Goal: Task Accomplishment & Management: Use online tool/utility

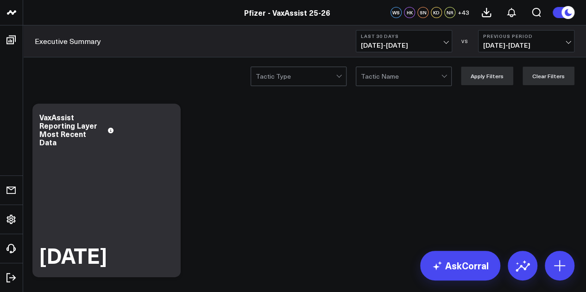
click at [440, 49] on span "[DATE] - [DATE]" at bounding box center [404, 45] width 86 height 7
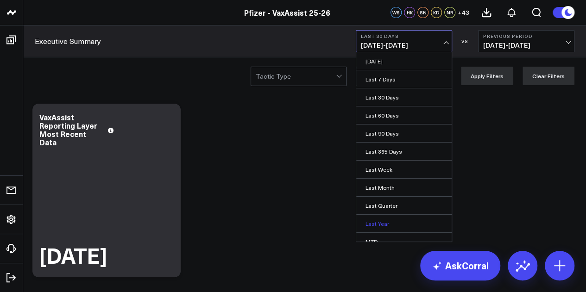
scroll to position [60, 0]
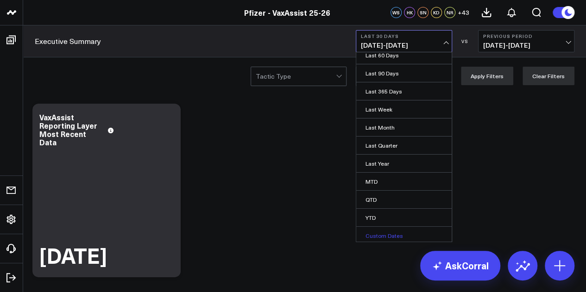
click at [379, 232] on link "Custom Dates" at bounding box center [403, 236] width 95 height 18
select select "8"
select select "2025"
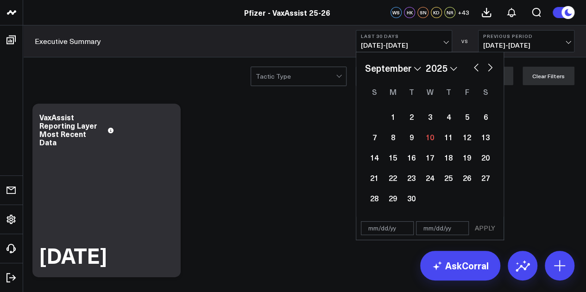
click at [388, 230] on input "text" at bounding box center [387, 228] width 53 height 14
select select "8"
select select "2025"
type input "[DATE]"
select select "2025"
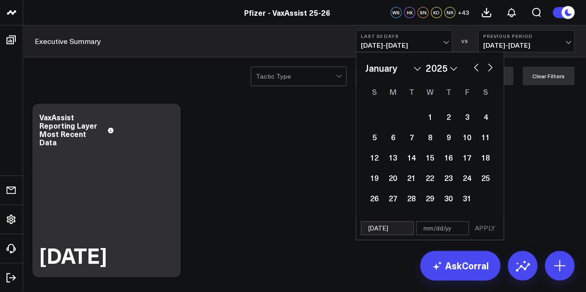
type input "[DATE]"
click at [429, 229] on input "text" at bounding box center [442, 228] width 53 height 14
select select "2025"
type input "0"
select select "2025"
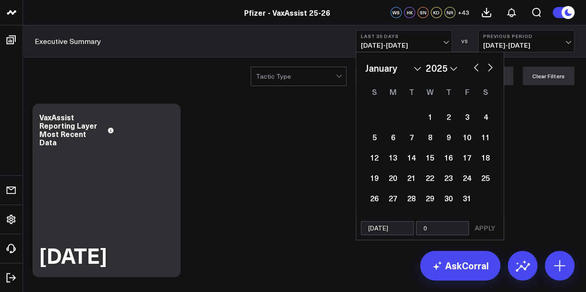
type input "07"
select select "2025"
type input "07/"
select select "2025"
type input "07/3"
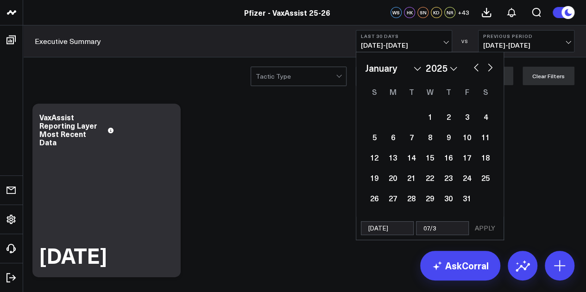
select select "2025"
type input "07/31/"
select select "2025"
type input "07/31/26"
select select "2025"
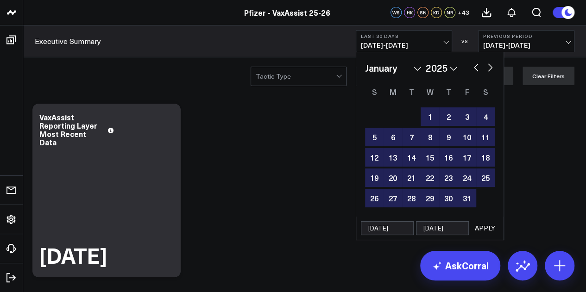
type input "07/31/2"
select select "2025"
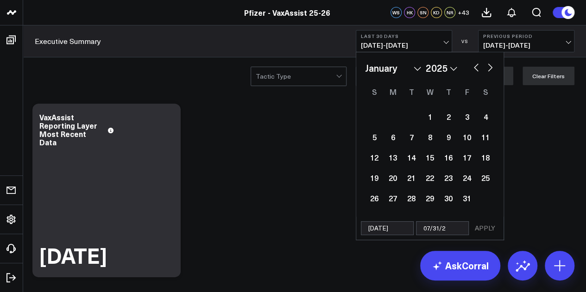
type input "[DATE]"
select select "2025"
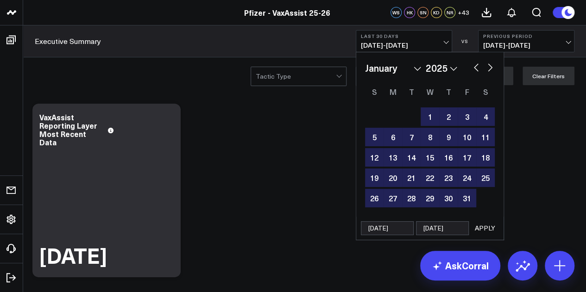
type input "[DATE]"
click at [482, 225] on button "APPLY" at bounding box center [485, 228] width 28 height 14
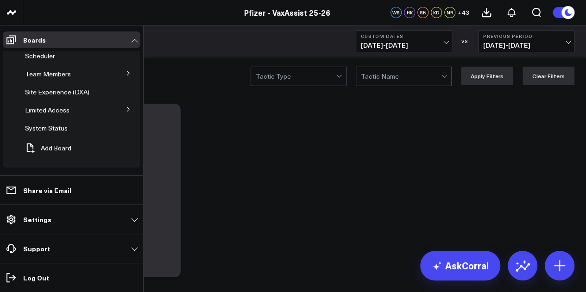
scroll to position [29, 0]
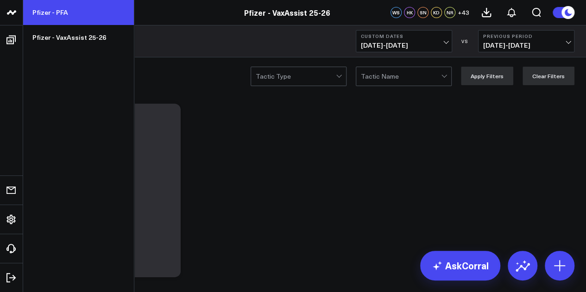
click at [65, 20] on link "Pfizer - PFA" at bounding box center [78, 12] width 111 height 25
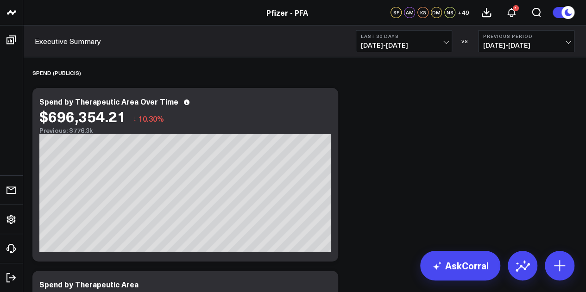
click at [385, 42] on span "[DATE] - [DATE]" at bounding box center [404, 45] width 86 height 7
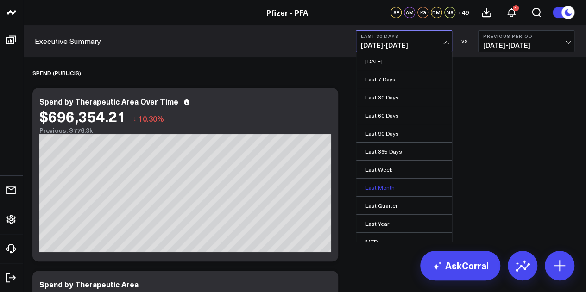
scroll to position [60, 0]
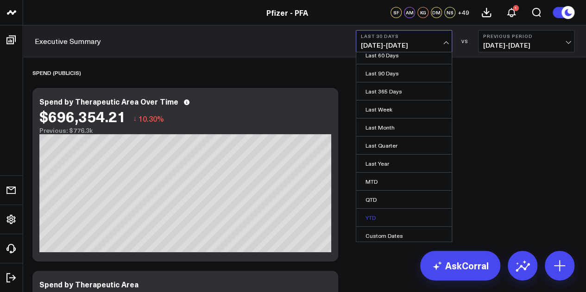
click at [373, 217] on link "YTD" at bounding box center [403, 218] width 95 height 18
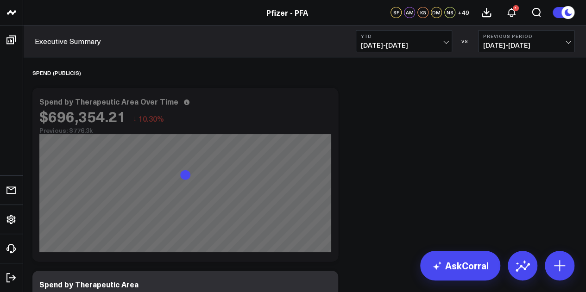
click at [428, 48] on span "[DATE] - [DATE]" at bounding box center [404, 45] width 86 height 7
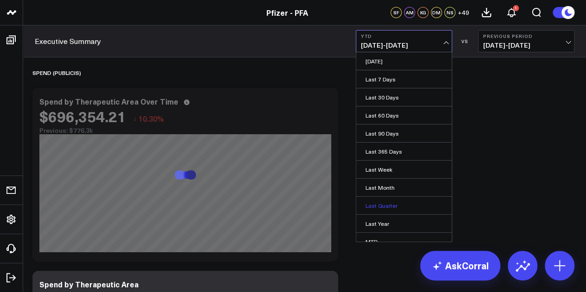
scroll to position [60, 0]
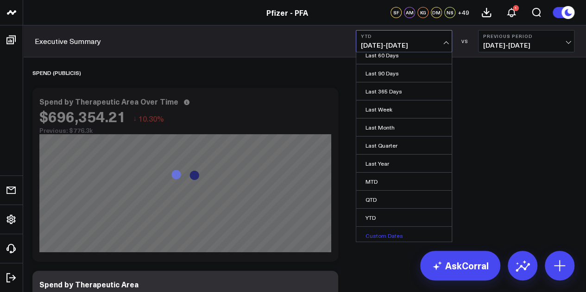
click at [391, 237] on link "Custom Dates" at bounding box center [403, 236] width 95 height 18
select select "8"
select select "2025"
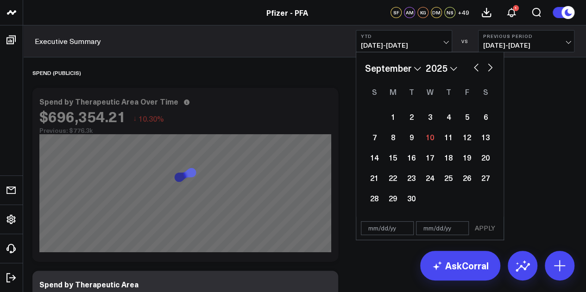
click at [377, 225] on input "text" at bounding box center [387, 228] width 53 height 14
select select "8"
select select "2025"
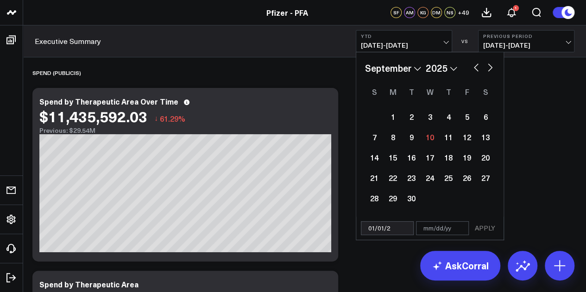
type input "[DATE]"
select select "2025"
type input "[DATE]"
click at [420, 226] on input "text" at bounding box center [442, 228] width 53 height 14
select select "2025"
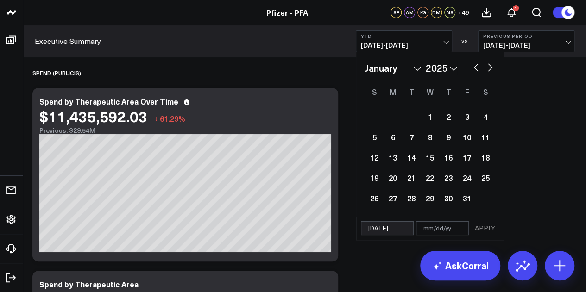
type input "0"
select select "2025"
type input "07"
select select "2025"
type input "07/"
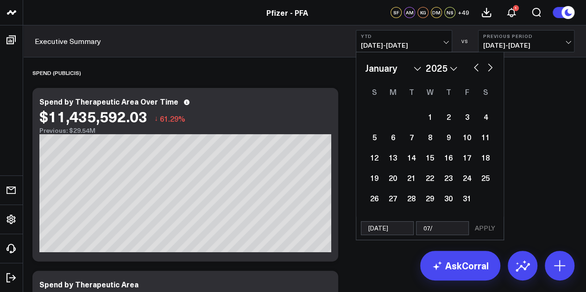
select select "2025"
type input "07/3"
select select "2025"
type input "[DATE]"
select select "2025"
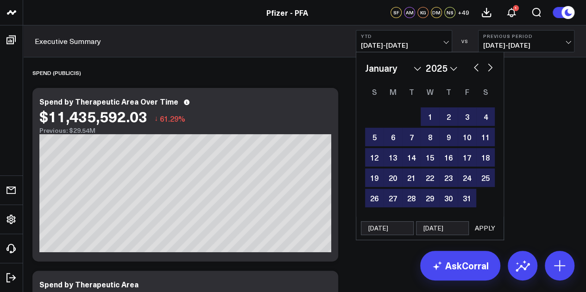
type input "[DATE]"
click at [490, 225] on button "APPLY" at bounding box center [485, 228] width 28 height 14
